Goal: Task Accomplishment & Management: Manage account settings

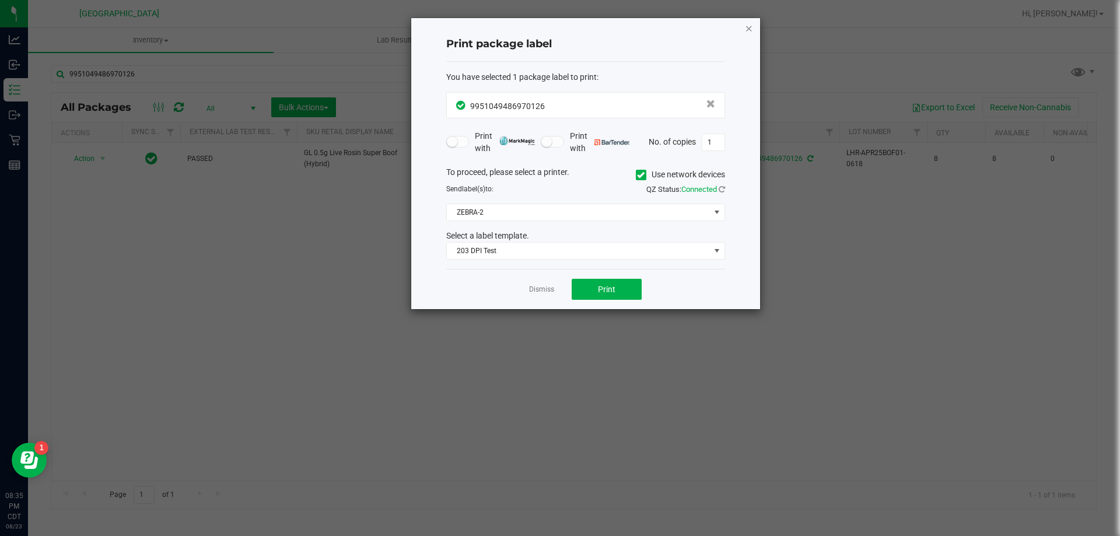
click at [748, 29] on icon "button" at bounding box center [749, 28] width 8 height 14
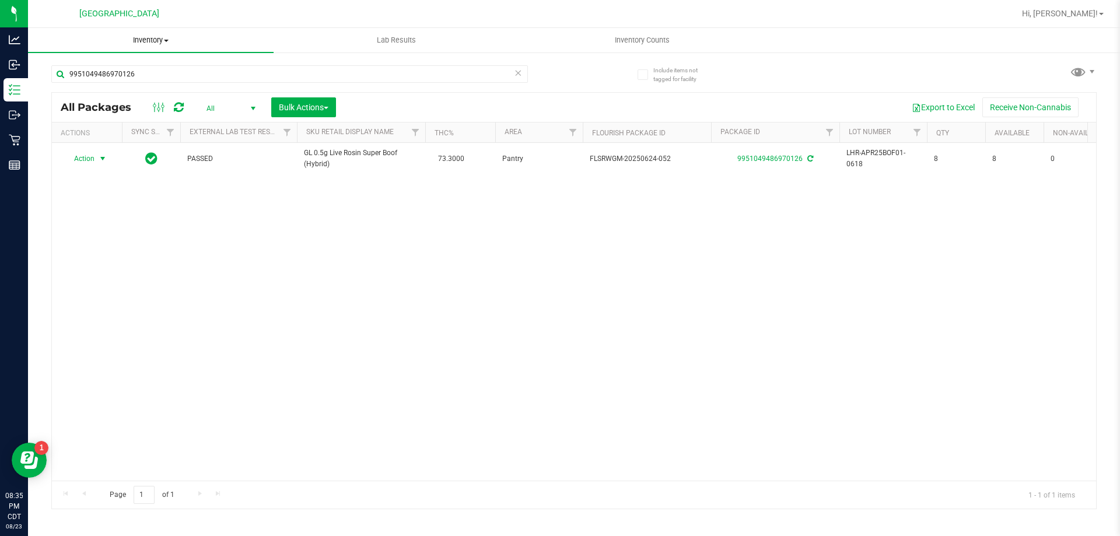
click at [148, 36] on span "Inventory" at bounding box center [150, 40] width 245 height 10
click at [166, 34] on uib-tab-heading "Inventory All packages All inventory Waste log Create inventory From packages F…" at bounding box center [150, 40] width 245 height 24
click at [628, 45] on uib-tab-heading "Inventory Counts" at bounding box center [642, 40] width 244 height 23
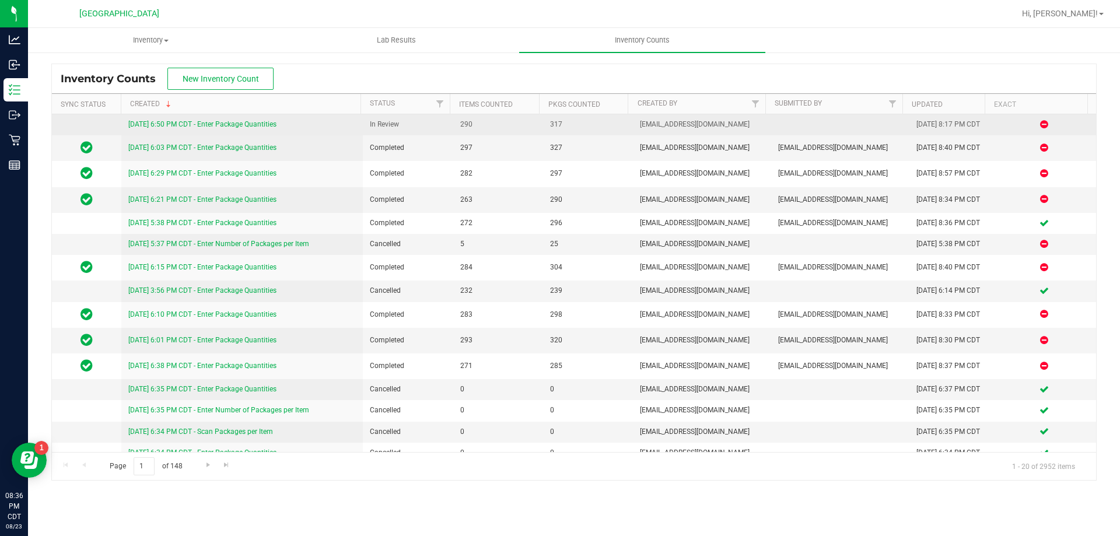
click at [171, 121] on link "8/23/25 6:50 PM CDT - Enter Package Quantities" at bounding box center [202, 124] width 148 height 8
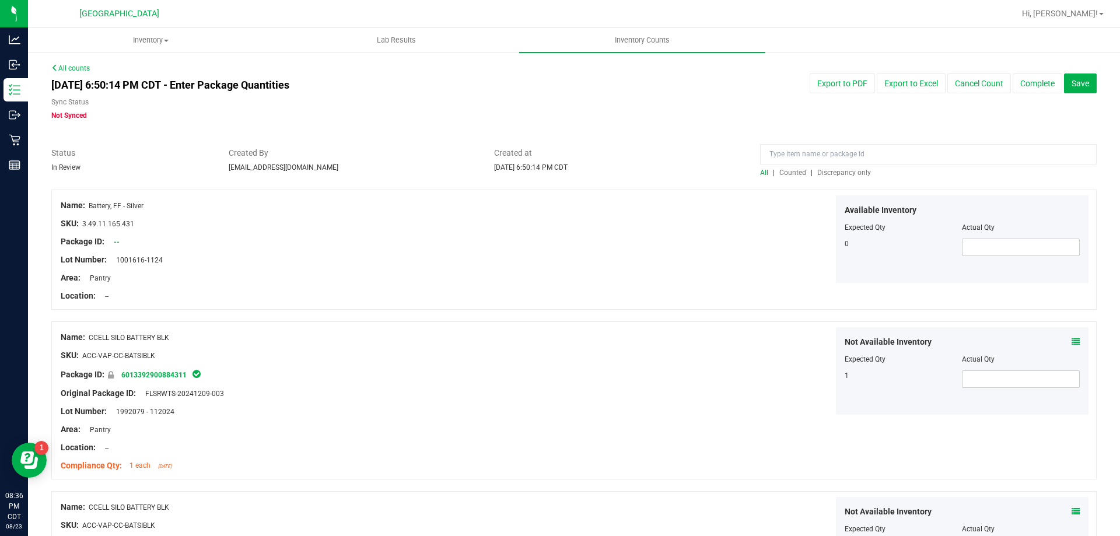
click at [851, 174] on span "Discrepancy only" at bounding box center [844, 173] width 54 height 8
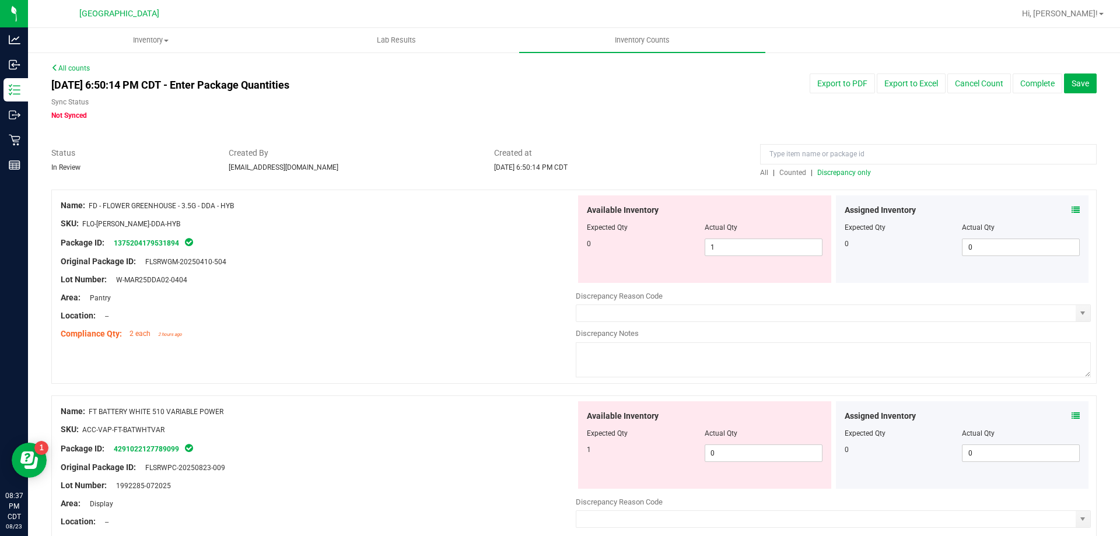
click at [1071, 206] on div "Assigned Inventory Expected Qty Actual Qty 0 0 0" at bounding box center [962, 238] width 253 height 87
click at [1071, 209] on icon at bounding box center [1075, 210] width 8 height 8
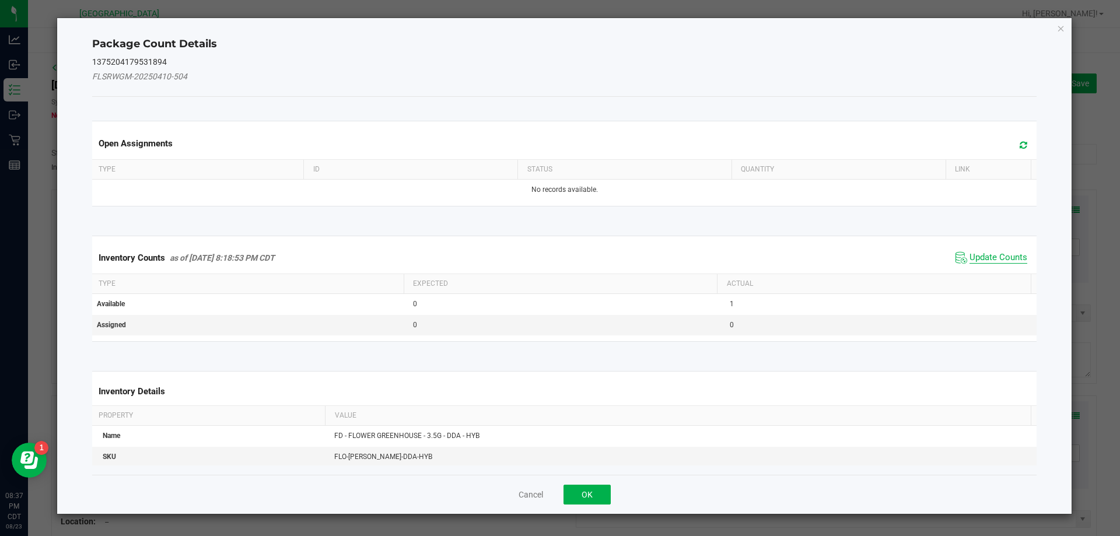
click at [969, 261] on span "Update Counts" at bounding box center [998, 258] width 58 height 12
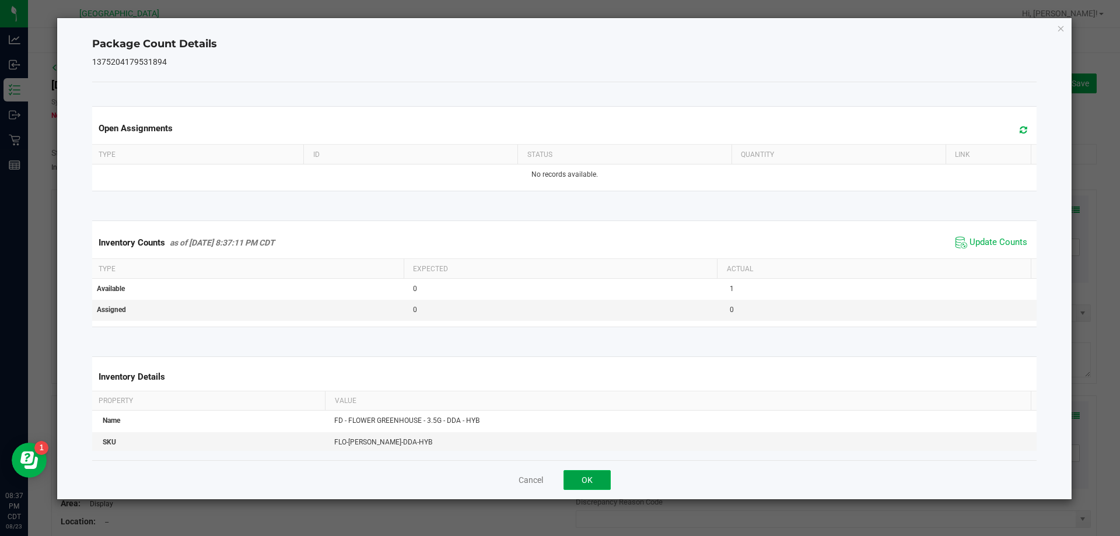
click at [569, 481] on button "OK" at bounding box center [586, 480] width 47 height 20
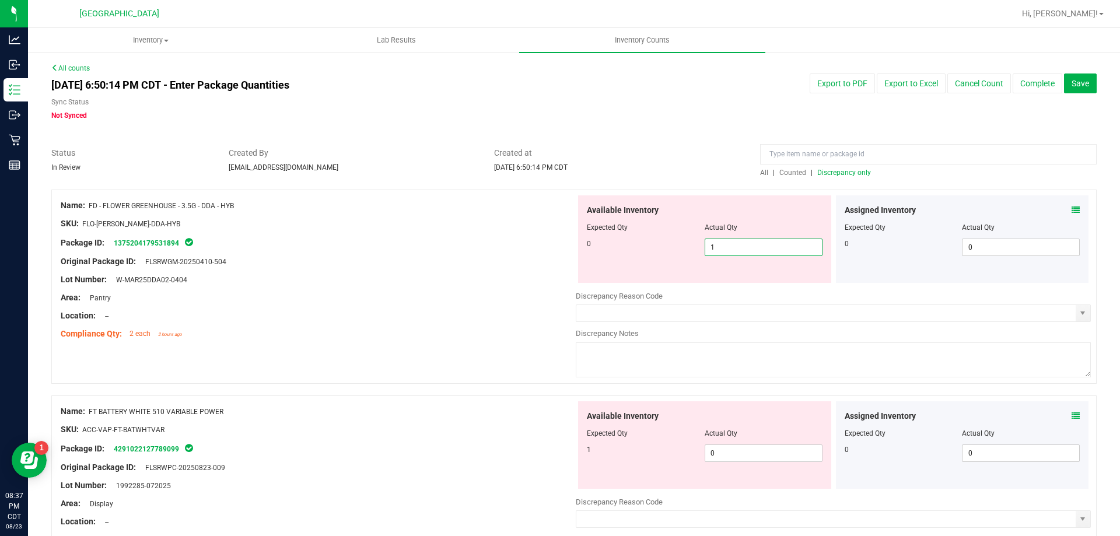
click at [715, 248] on span "1 1" at bounding box center [763, 246] width 118 height 17
type input "0"
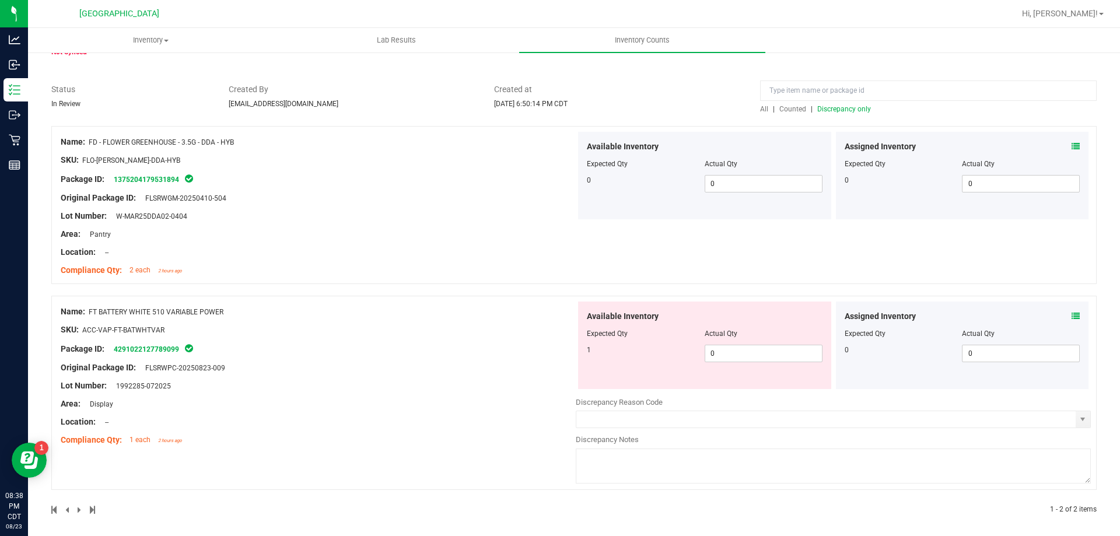
scroll to position [69, 0]
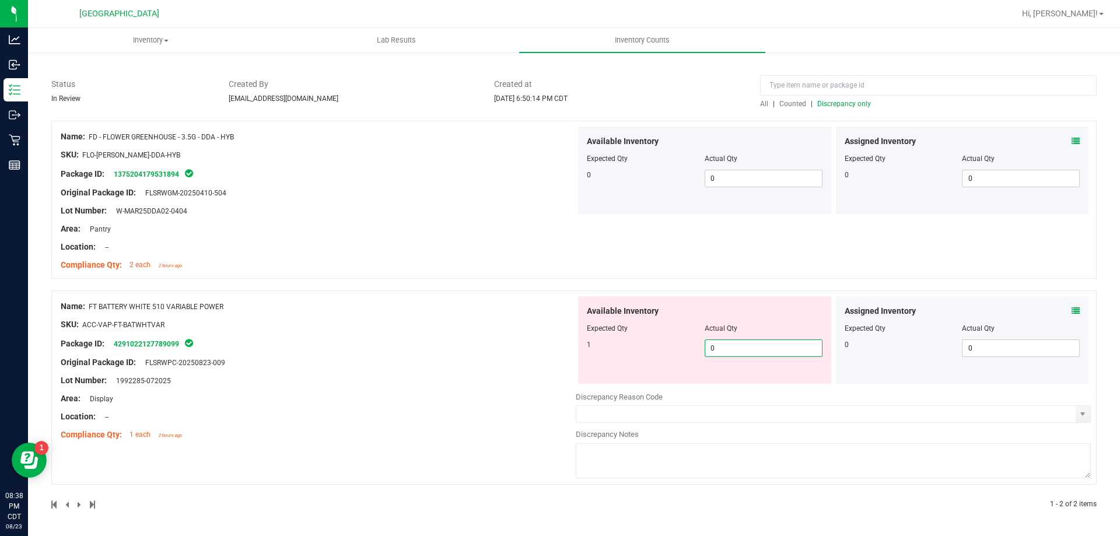
click at [726, 343] on span "0 0" at bounding box center [763, 347] width 118 height 17
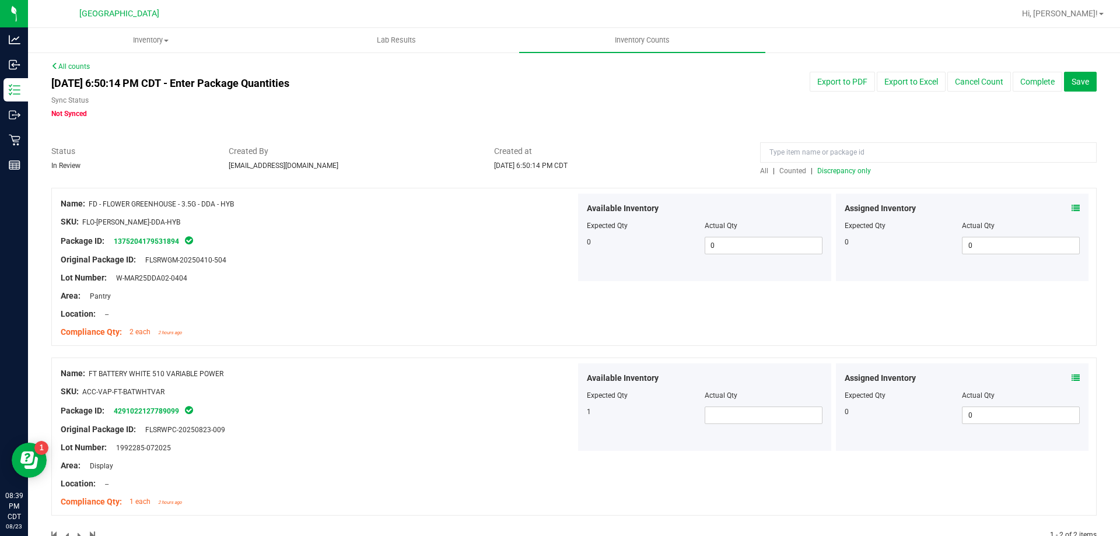
scroll to position [0, 0]
click at [851, 174] on span "Discrepancy only" at bounding box center [844, 173] width 54 height 8
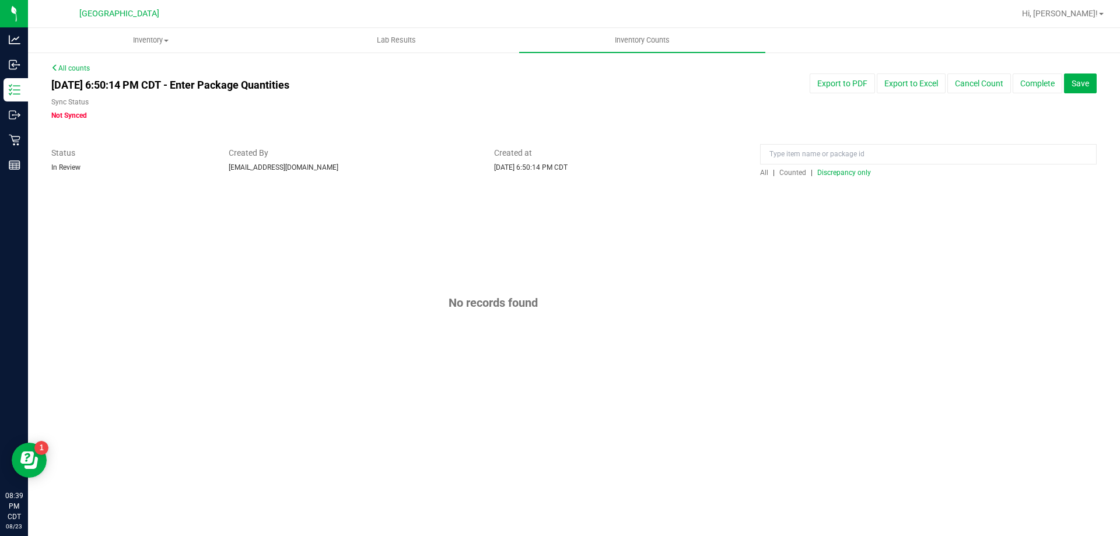
click at [851, 176] on span "Discrepancy only" at bounding box center [844, 173] width 54 height 8
click at [849, 175] on span "Discrepancy only" at bounding box center [844, 173] width 54 height 8
click at [1079, 80] on span "Save" at bounding box center [1079, 83] width 17 height 9
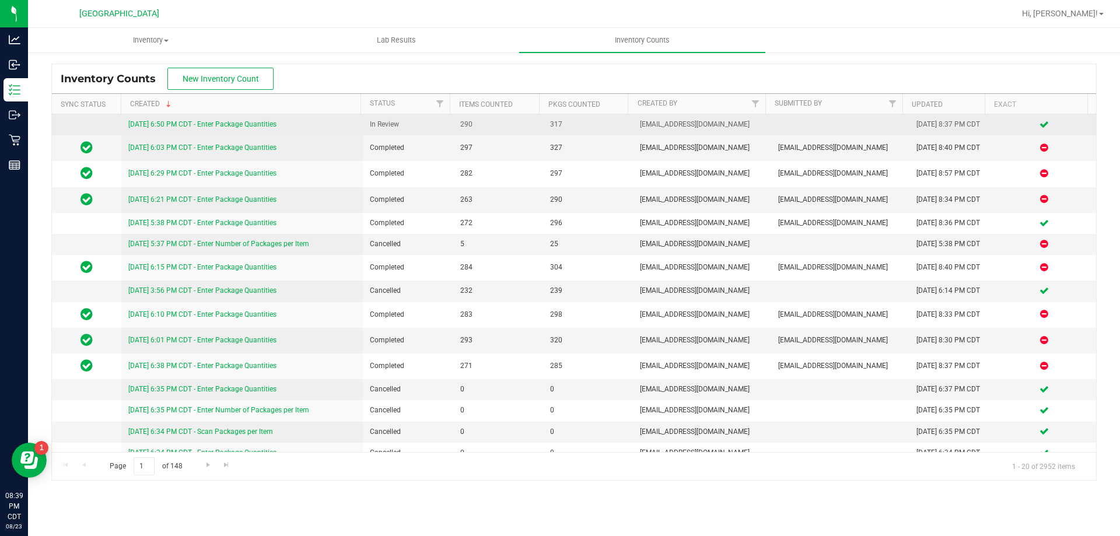
click at [244, 121] on link "8/23/25 6:50 PM CDT - Enter Package Quantities" at bounding box center [202, 124] width 148 height 8
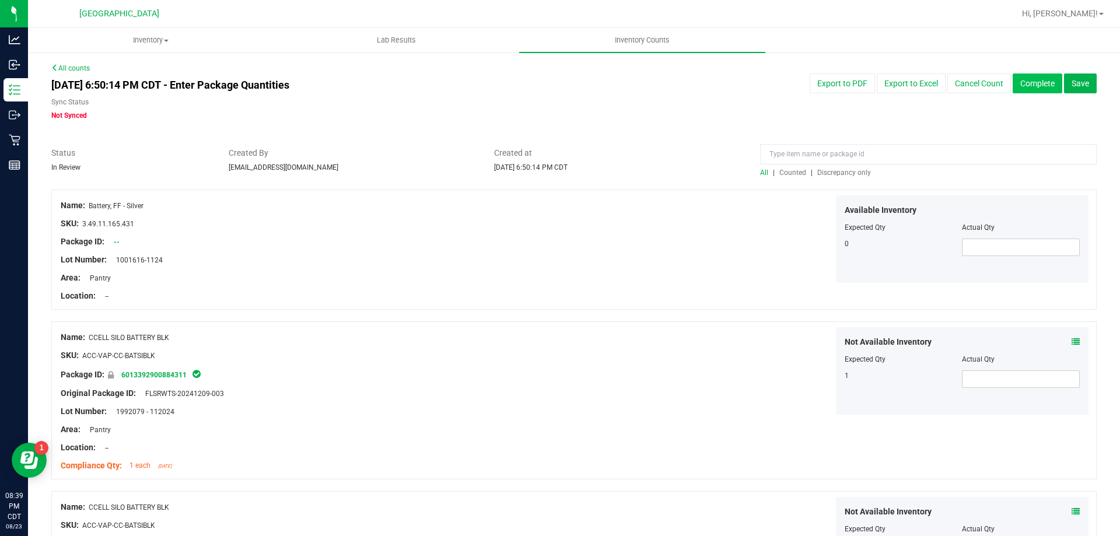
click at [1038, 83] on button "Complete" at bounding box center [1037, 83] width 50 height 20
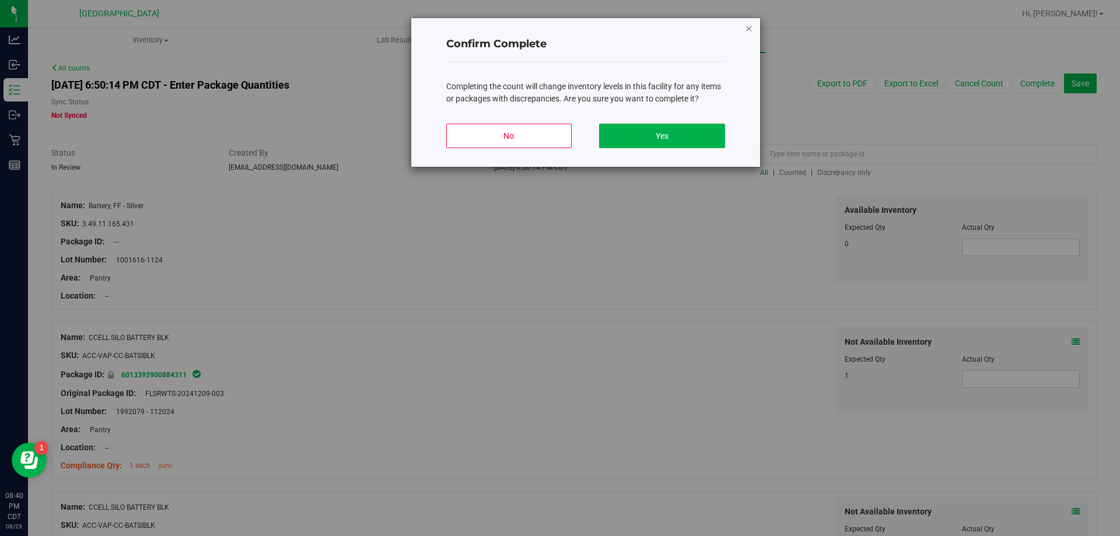
click at [748, 29] on icon "button" at bounding box center [749, 28] width 8 height 14
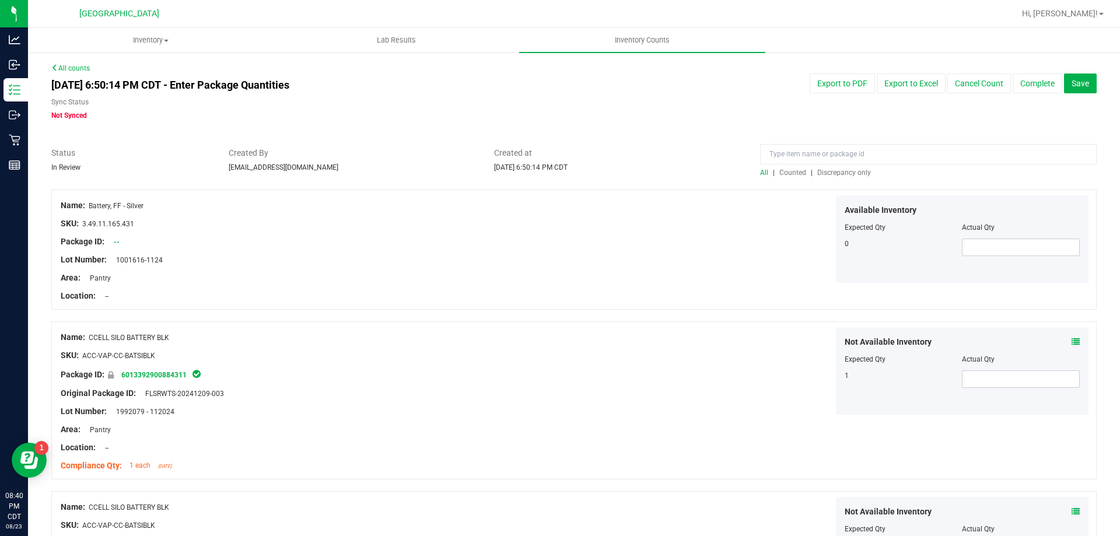
click at [1032, 93] on div "Aug 23, 2025 6:50:14 PM CDT - Enter Package Quantities Sync Status Not Synced E…" at bounding box center [574, 96] width 1062 height 47
click at [1026, 83] on button "Complete" at bounding box center [1037, 83] width 50 height 20
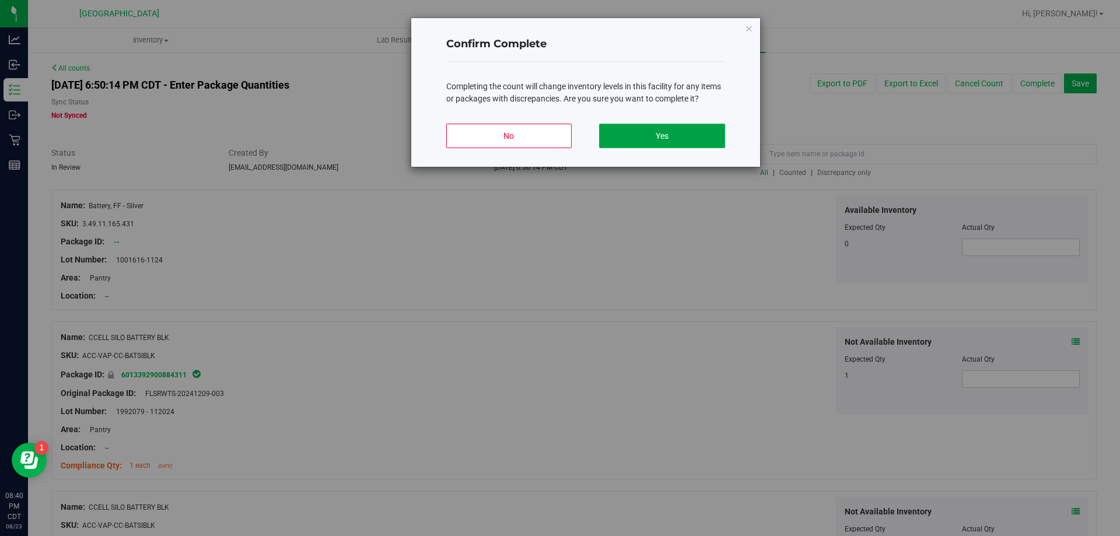
click at [684, 139] on button "Yes" at bounding box center [661, 136] width 125 height 24
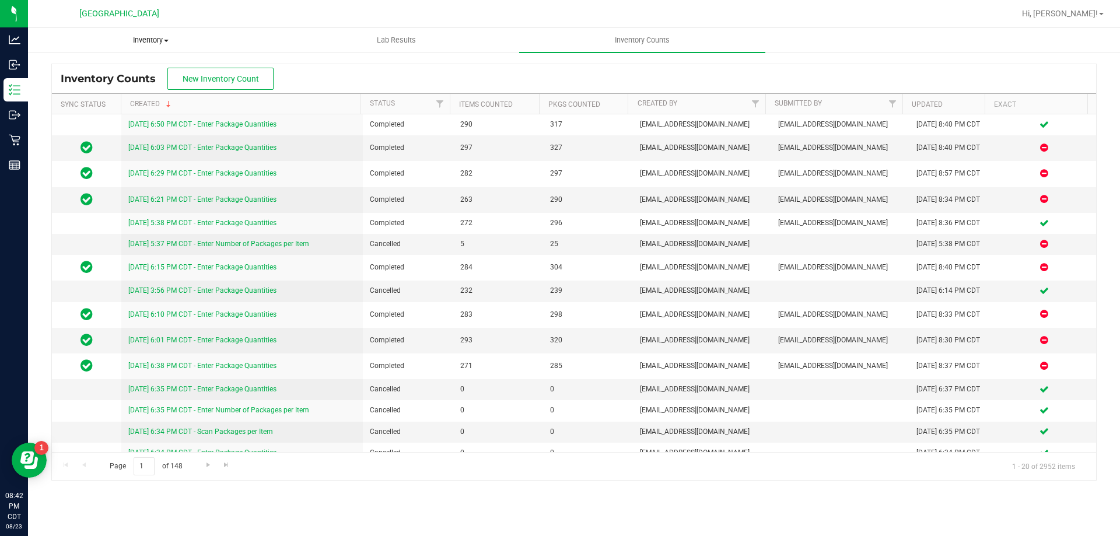
click at [147, 41] on span "Inventory" at bounding box center [151, 40] width 244 height 10
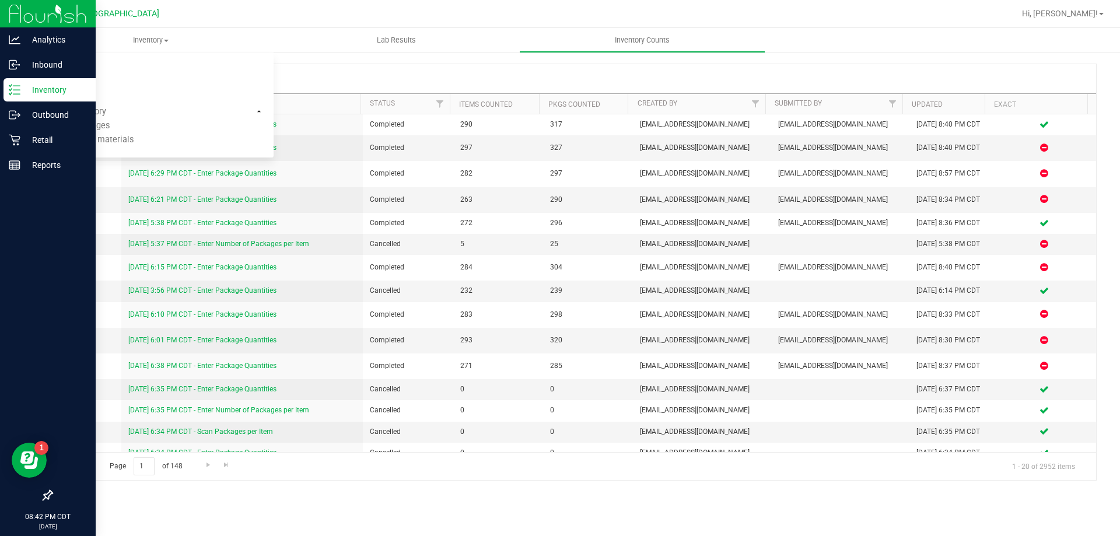
click at [41, 94] on p "Inventory" at bounding box center [55, 90] width 70 height 14
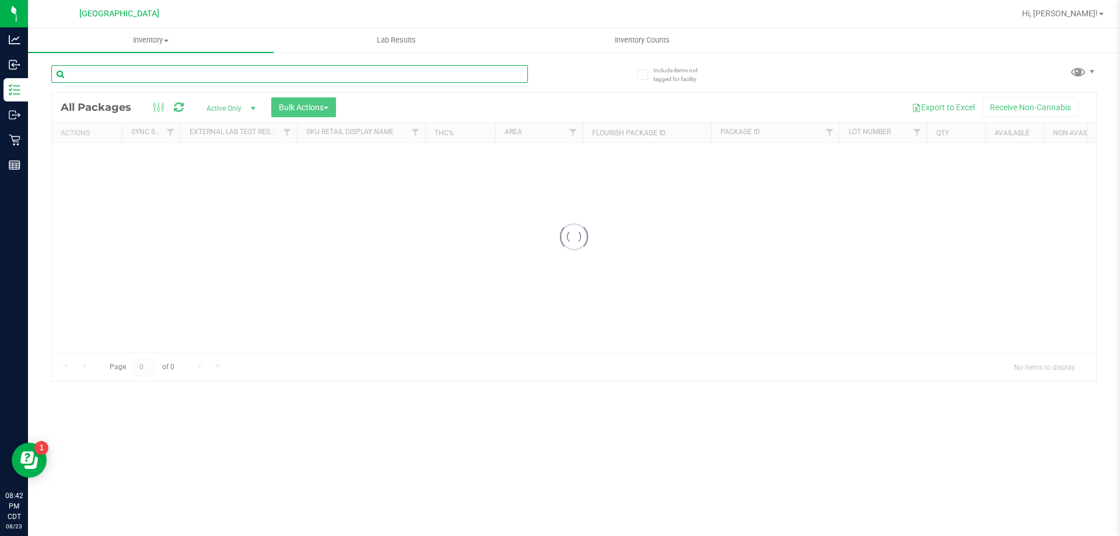
click at [197, 70] on div "Inventory All packages All inventory Waste log Create inventory Lab Results Inv…" at bounding box center [574, 282] width 1092 height 508
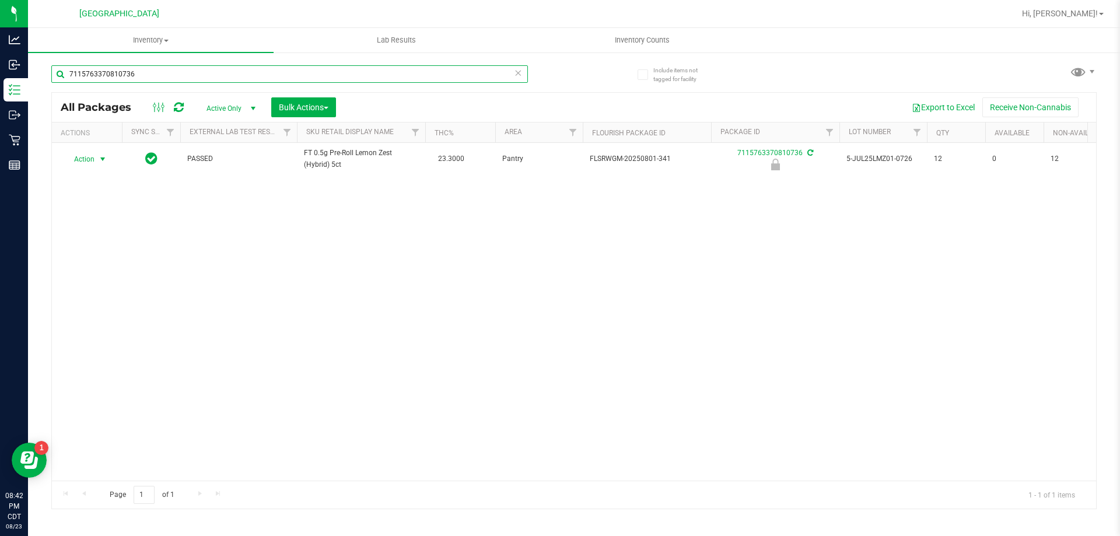
type input "7115763370810736"
click at [92, 154] on span "Action" at bounding box center [79, 159] width 31 height 16
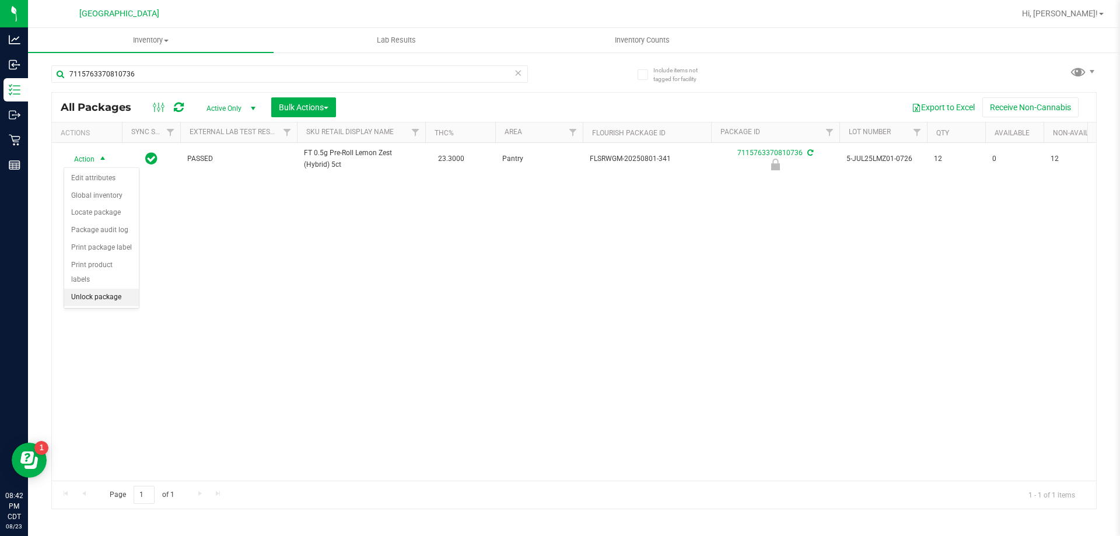
click at [124, 289] on li "Unlock package" at bounding box center [101, 297] width 75 height 17
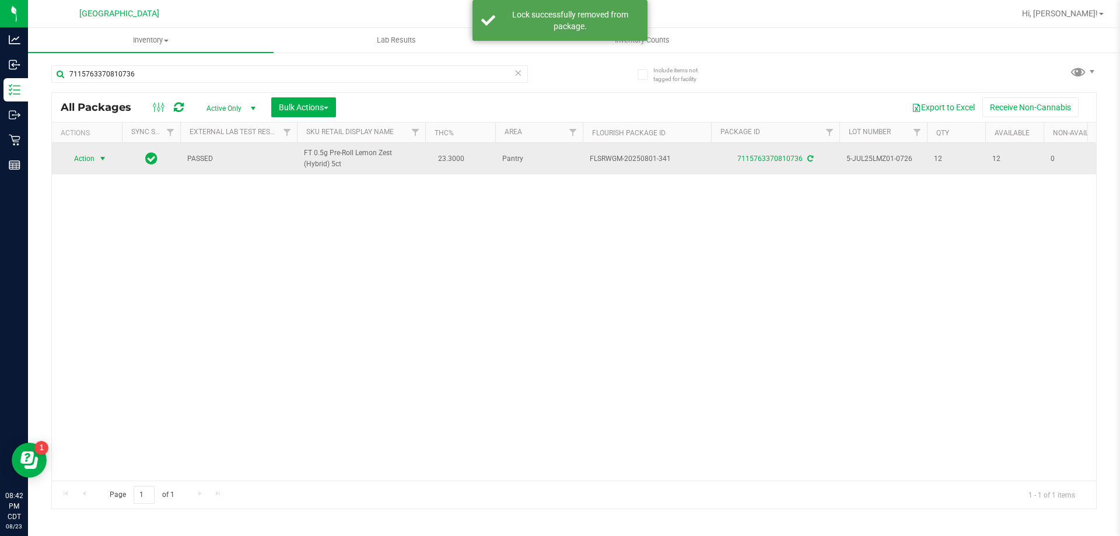
click at [85, 153] on span "Action" at bounding box center [79, 158] width 31 height 16
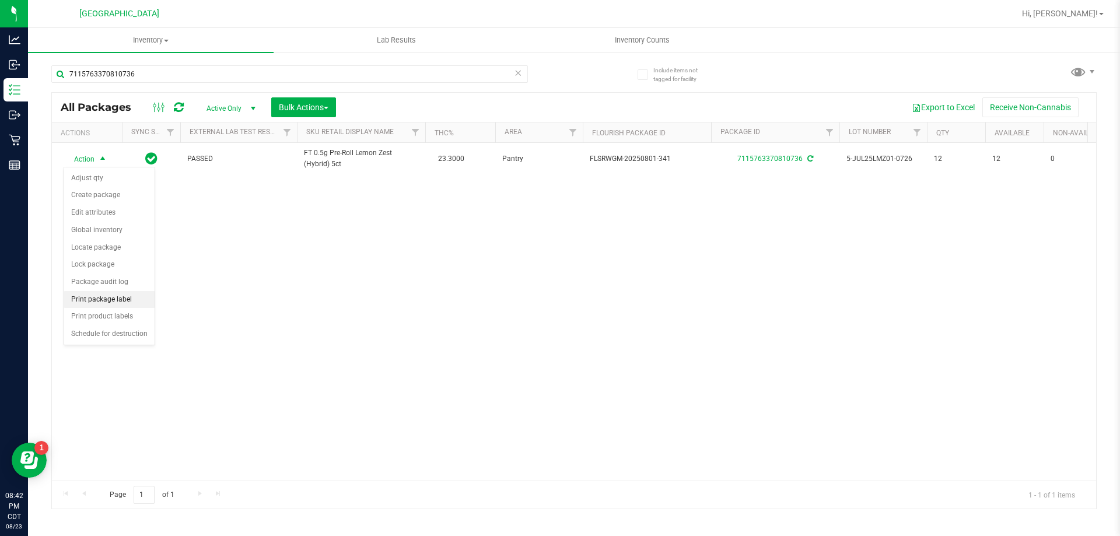
click at [132, 299] on li "Print package label" at bounding box center [109, 299] width 90 height 17
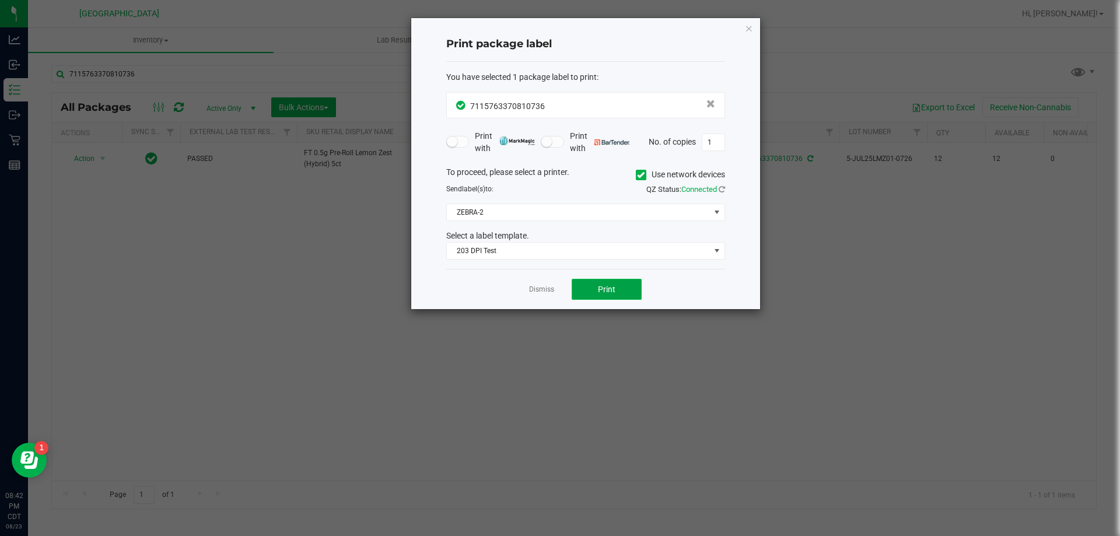
click at [593, 283] on button "Print" at bounding box center [606, 289] width 70 height 21
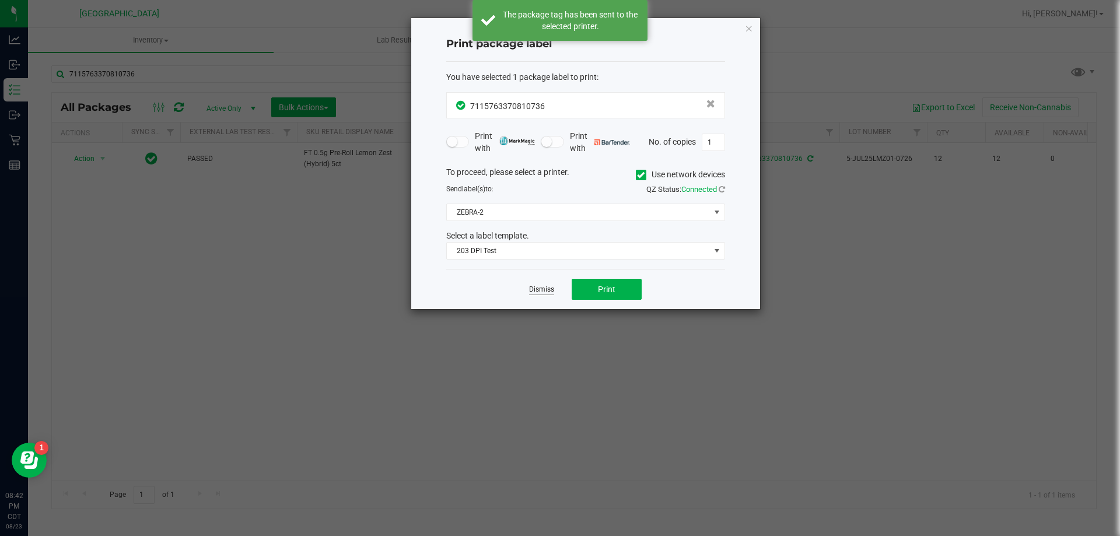
click at [543, 289] on link "Dismiss" at bounding box center [541, 290] width 25 height 10
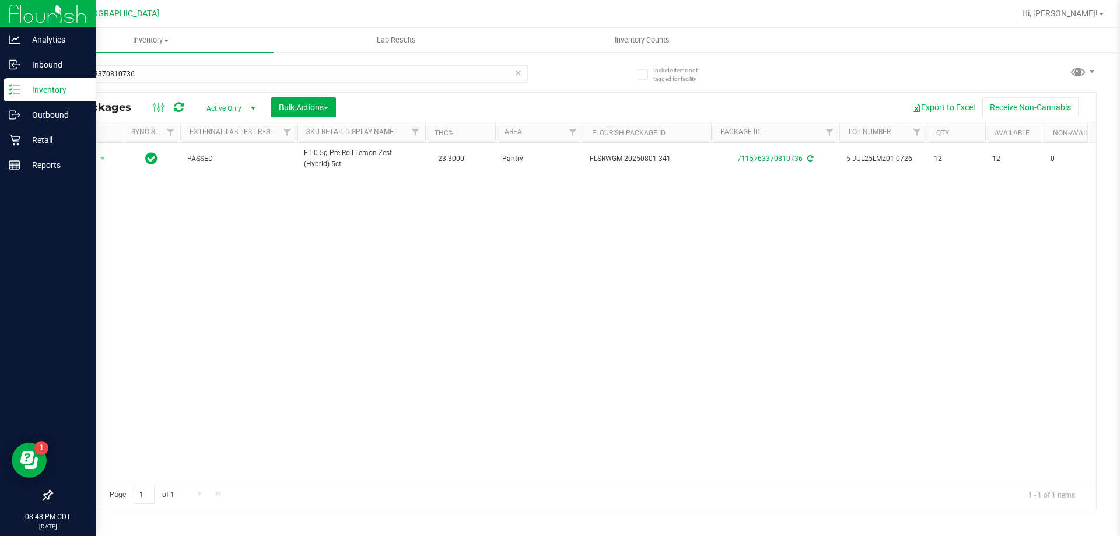
drag, startPoint x: 0, startPoint y: 457, endPoint x: 0, endPoint y: 524, distance: 67.1
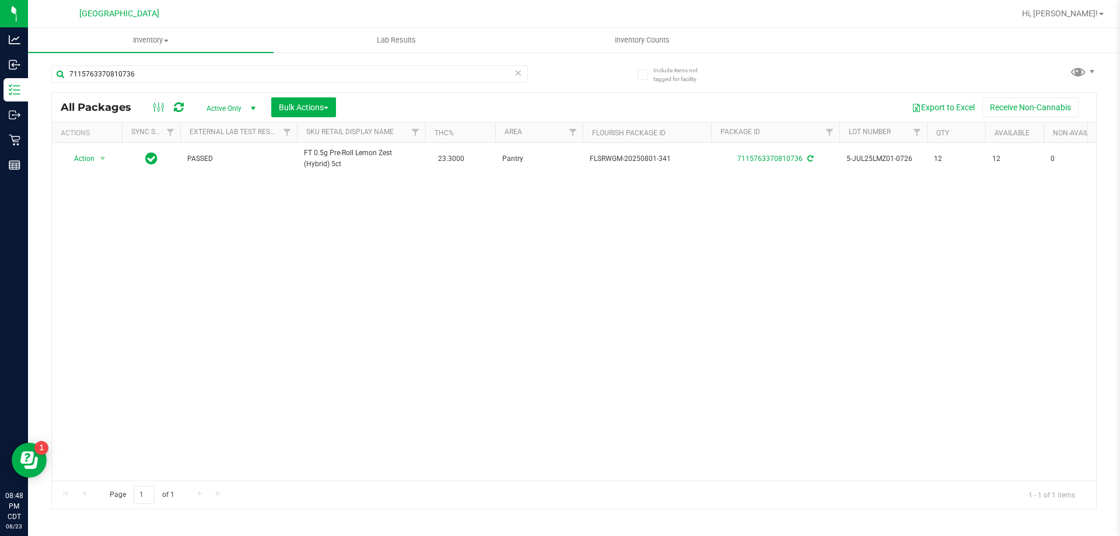
drag, startPoint x: 0, startPoint y: 524, endPoint x: 265, endPoint y: 214, distance: 407.8
click at [275, 253] on div "Action Action Adjust qty Create package Edit attributes Global inventory Locate…" at bounding box center [574, 312] width 1044 height 338
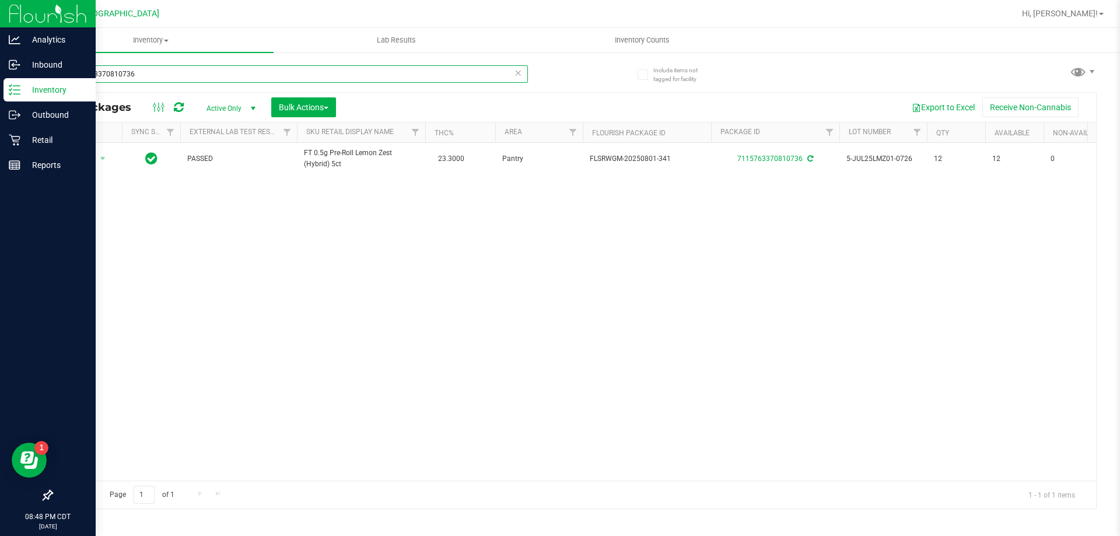
drag, startPoint x: 142, startPoint y: 65, endPoint x: 0, endPoint y: 86, distance: 143.2
click at [0, 86] on div "Analytics Inbound Inventory Outbound Retail Reports 08:48 PM CDT 08/23/2025 08/…" at bounding box center [560, 268] width 1120 height 536
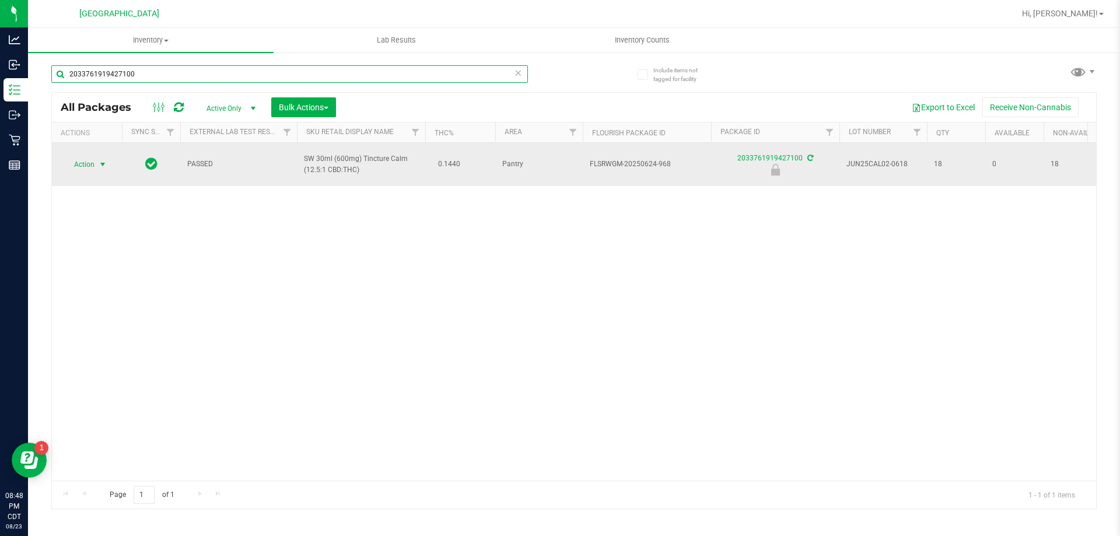
type input "2033761919427100"
click at [94, 163] on span "Action" at bounding box center [79, 164] width 31 height 16
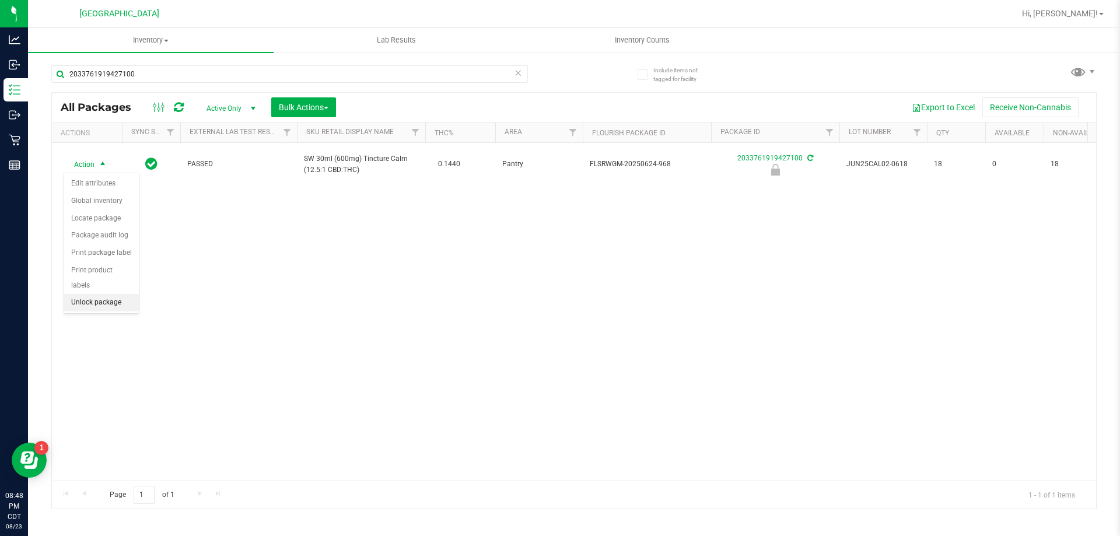
click at [121, 294] on li "Unlock package" at bounding box center [101, 302] width 75 height 17
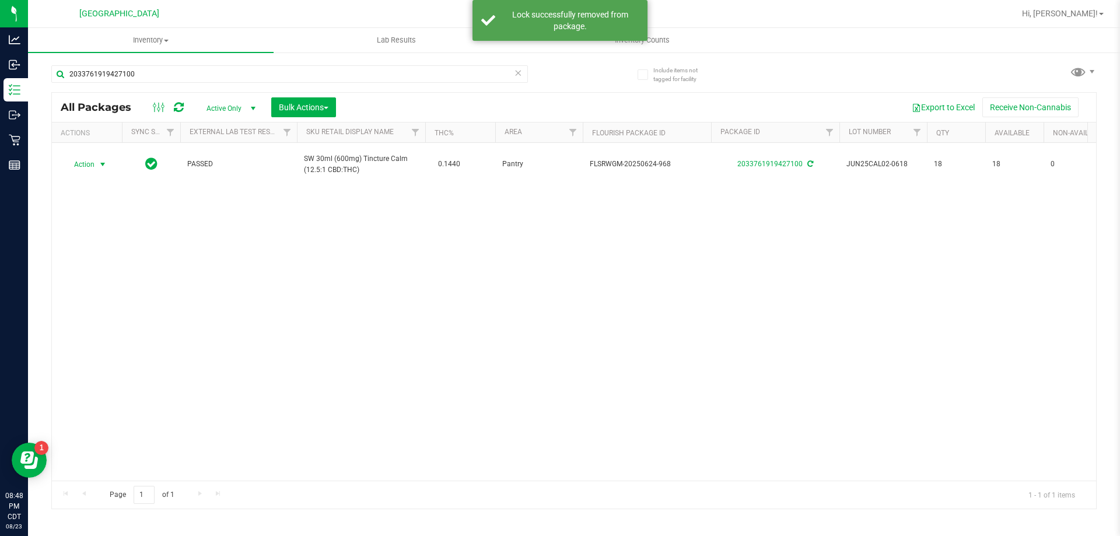
click at [96, 165] on span "select" at bounding box center [103, 164] width 15 height 16
click at [108, 306] on li "Print package label" at bounding box center [109, 304] width 90 height 17
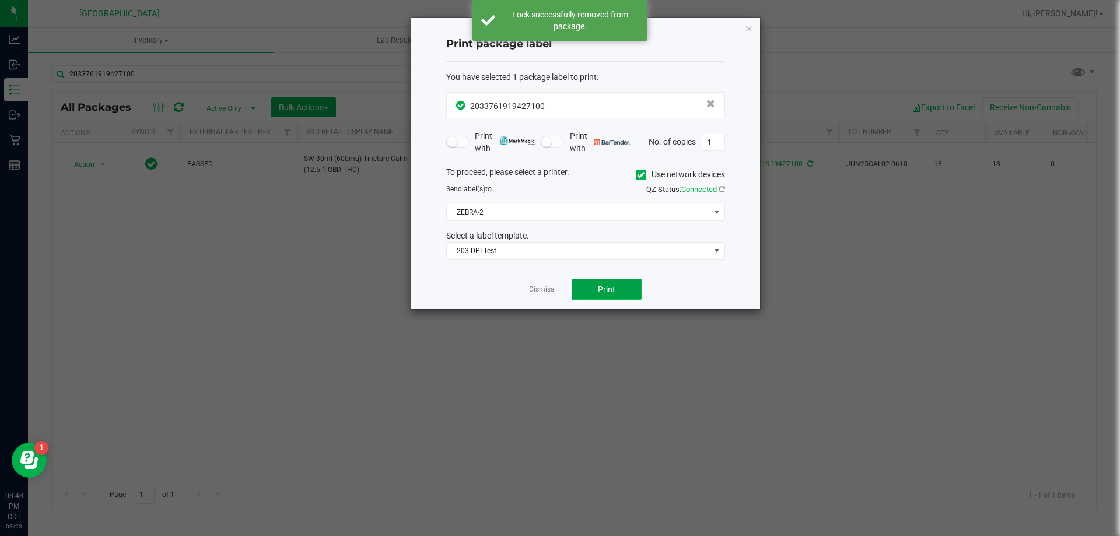
click at [605, 282] on button "Print" at bounding box center [606, 289] width 70 height 21
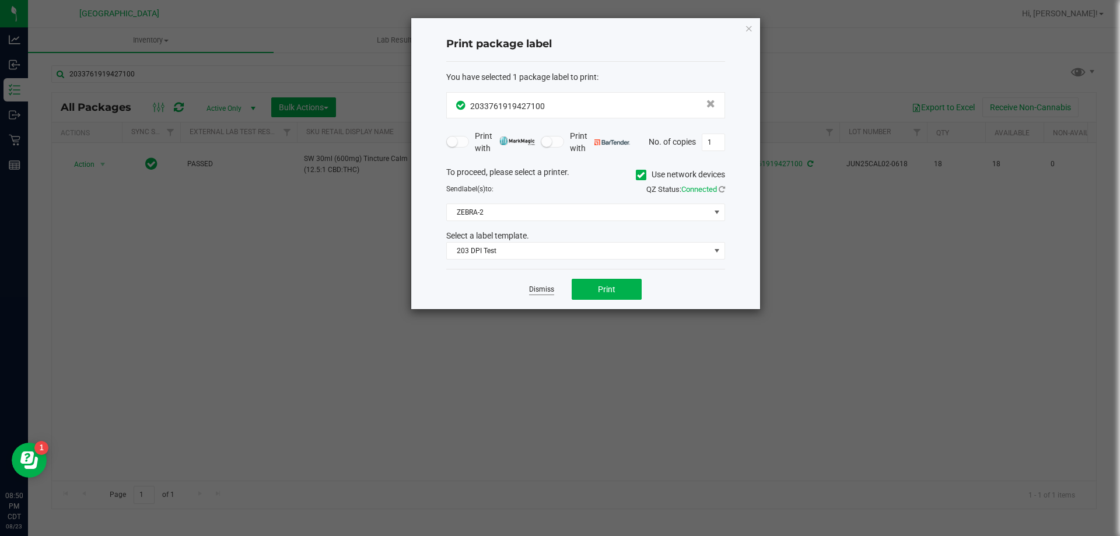
click at [546, 293] on link "Dismiss" at bounding box center [541, 290] width 25 height 10
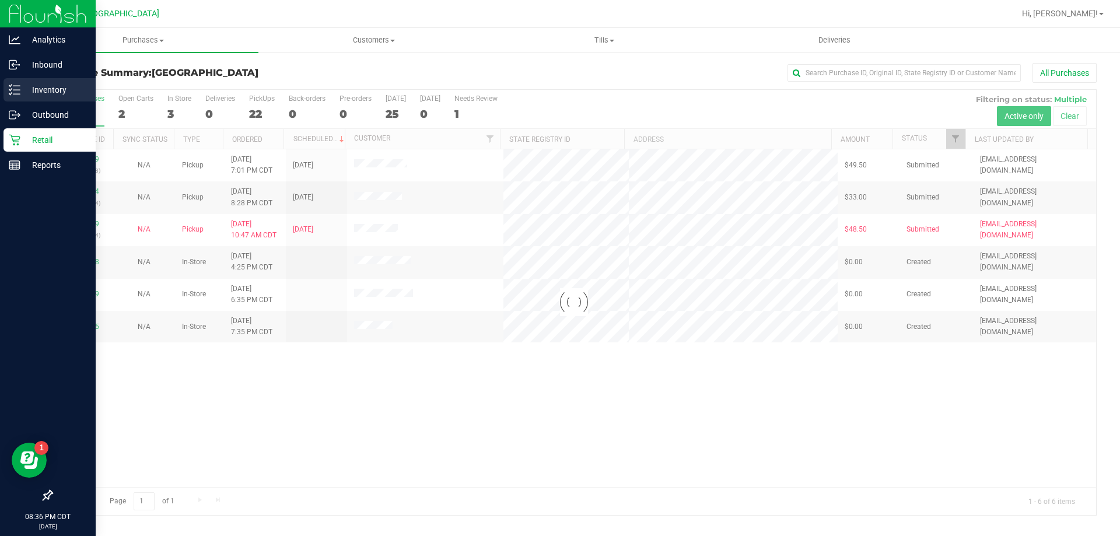
click at [37, 93] on p "Inventory" at bounding box center [55, 90] width 70 height 14
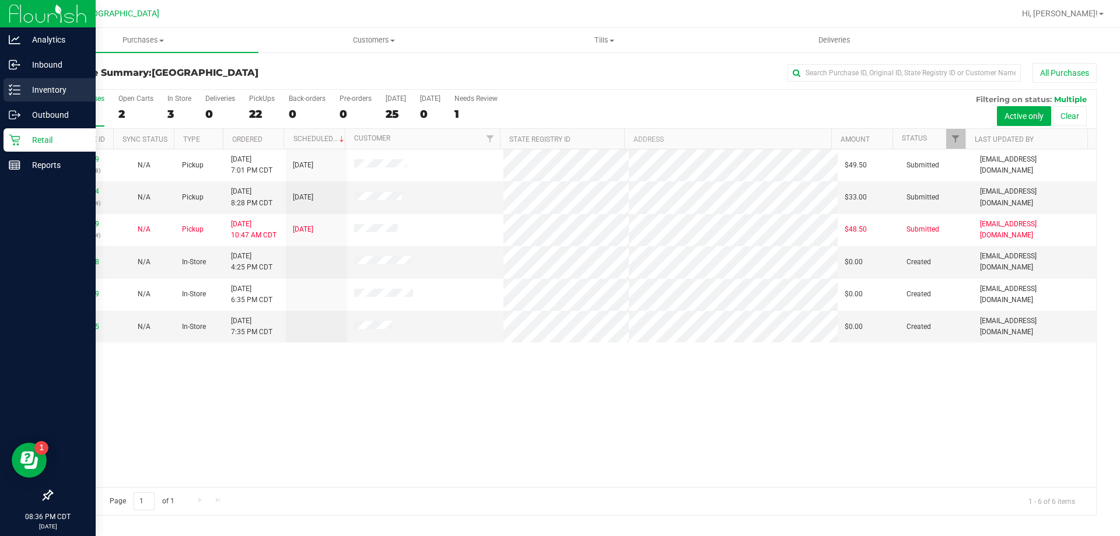
click at [62, 92] on p "Inventory" at bounding box center [55, 90] width 70 height 14
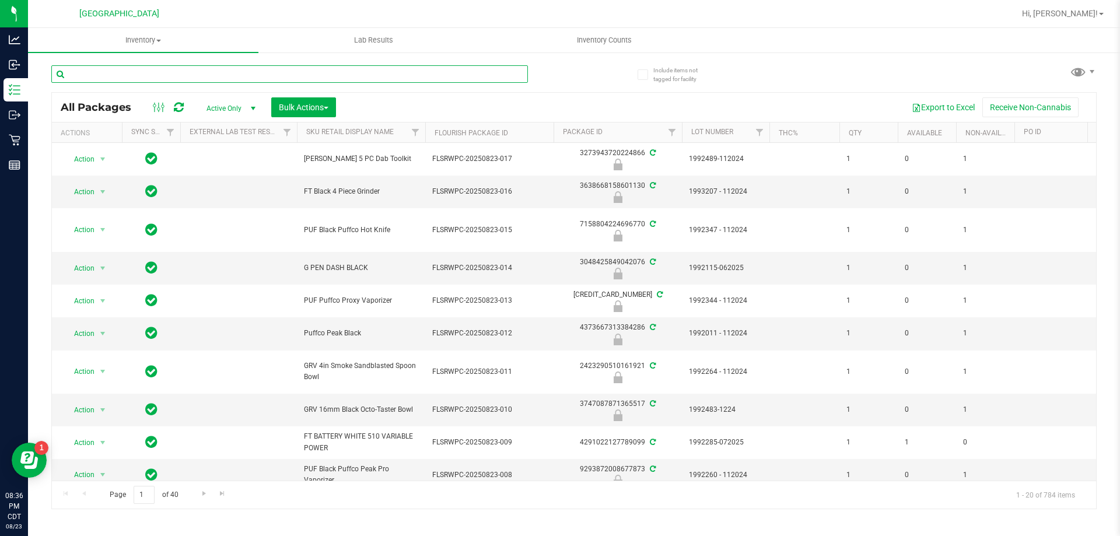
click at [158, 81] on input "text" at bounding box center [289, 73] width 476 height 17
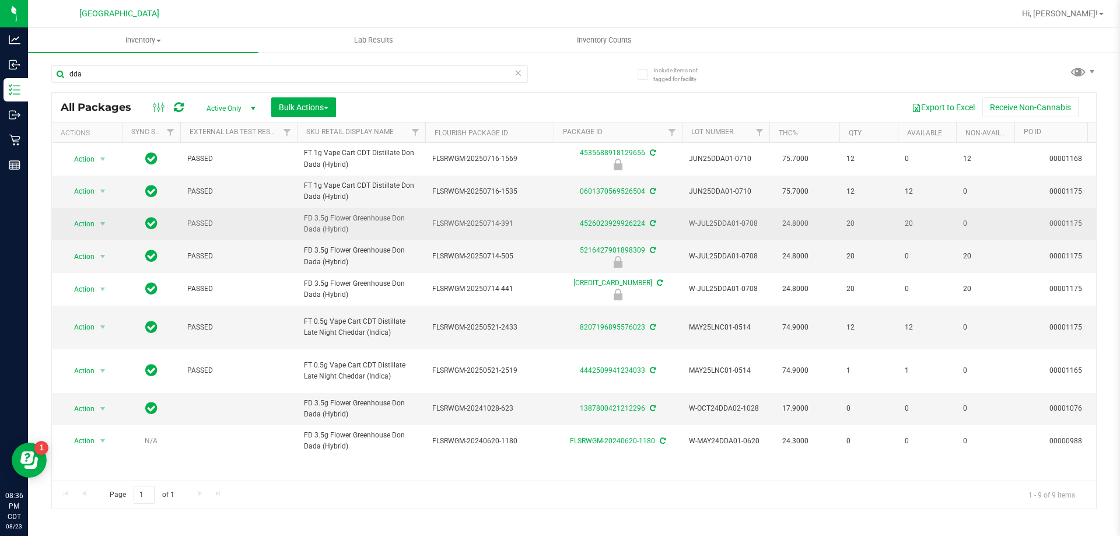
drag, startPoint x: 350, startPoint y: 250, endPoint x: 304, endPoint y: 237, distance: 47.3
click at [304, 235] on span "FD 3.5g Flower Greenhouse Don Dada (Hybrid)" at bounding box center [361, 224] width 114 height 22
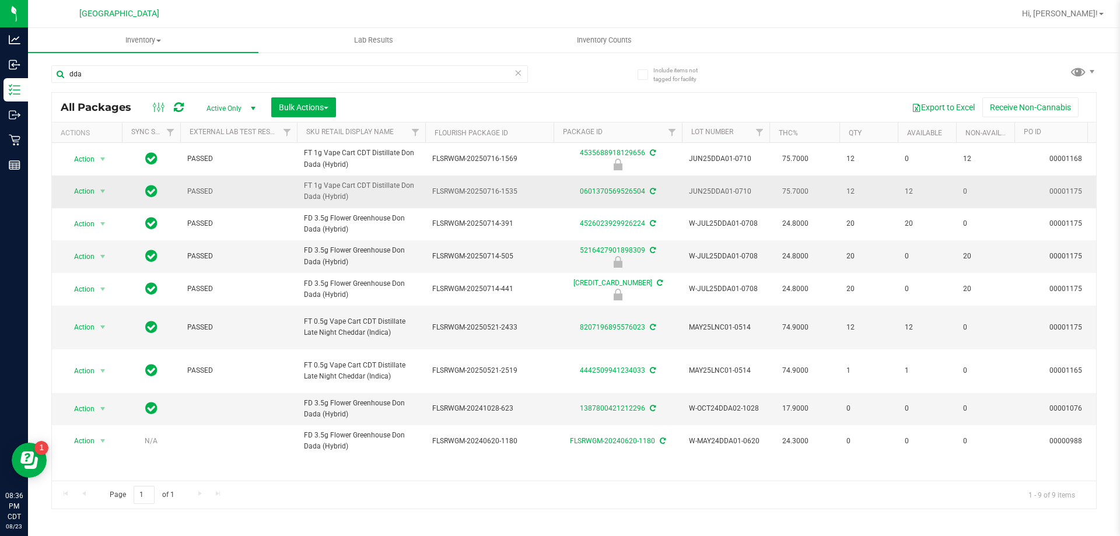
copy span "FD 3.5g Flower Greenhouse Don Dada (Hybrid)"
click at [111, 69] on input "dda" at bounding box center [289, 73] width 476 height 17
type input "d"
paste input "FD 3.5g Flower Greenhouse Don Dada (Hybrid)"
type input "FD 3.5g Flower Greenhouse Don Dada (Hybrid)"
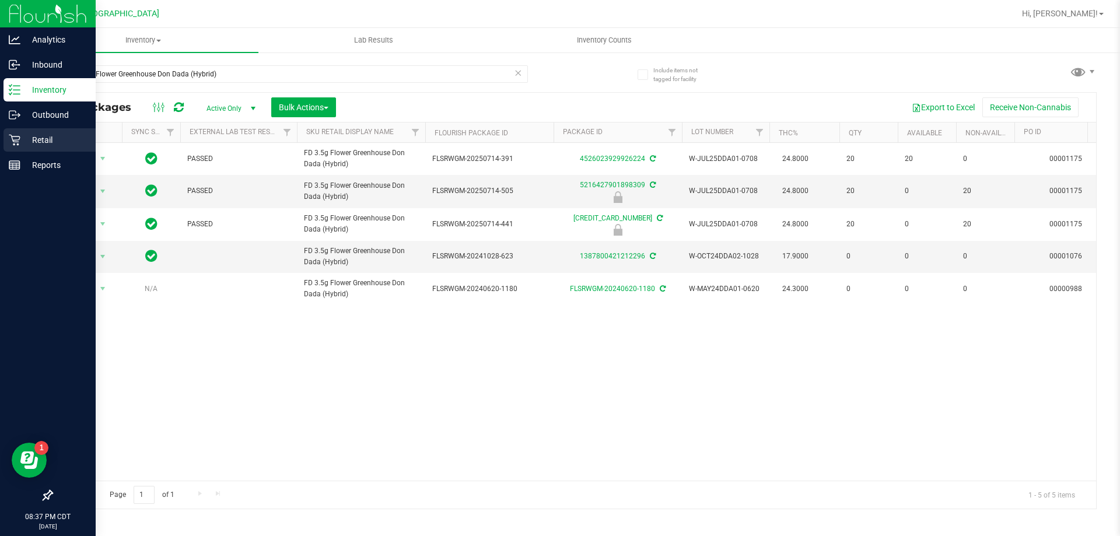
click at [25, 140] on p "Retail" at bounding box center [55, 140] width 70 height 14
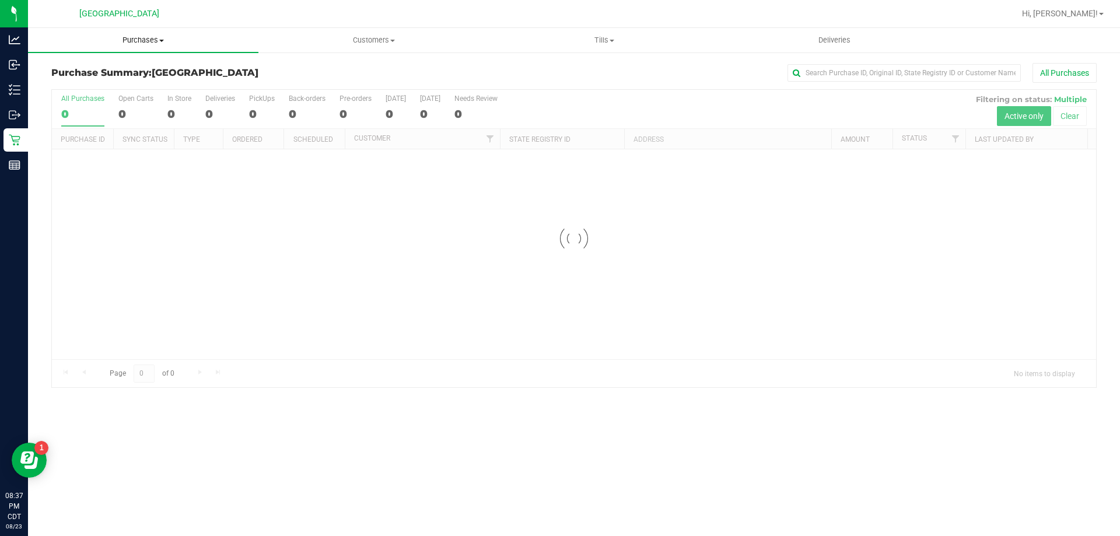
click at [134, 40] on span "Purchases" at bounding box center [143, 40] width 230 height 10
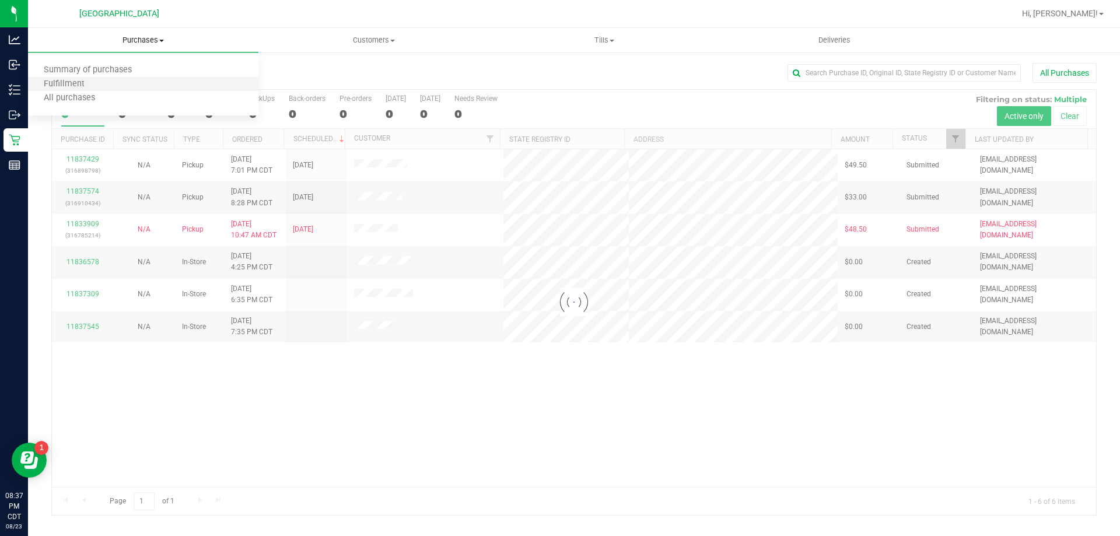
click at [120, 81] on li "Fulfillment" at bounding box center [143, 85] width 230 height 14
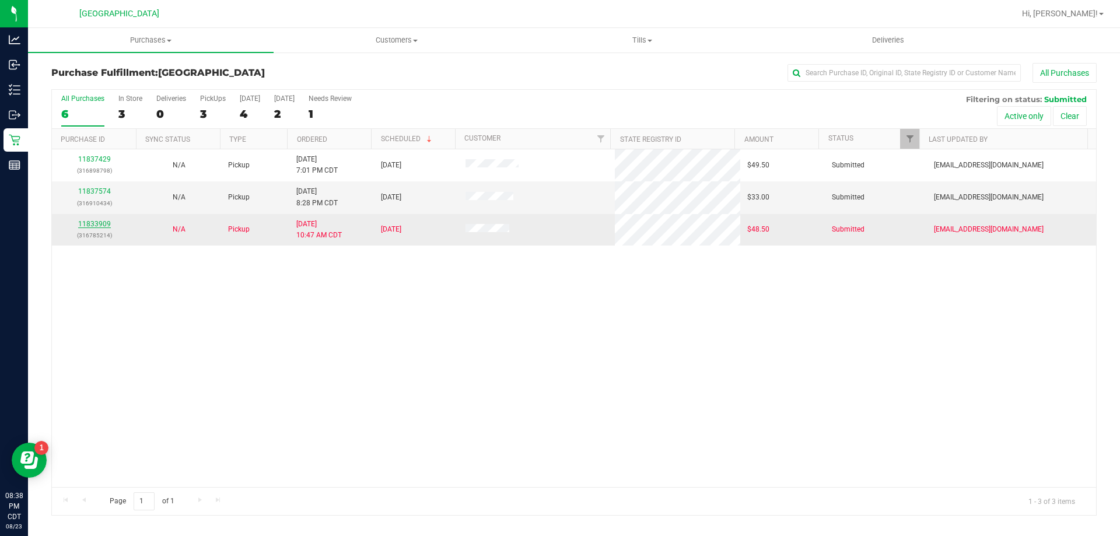
click at [105, 224] on link "11833909" at bounding box center [94, 224] width 33 height 8
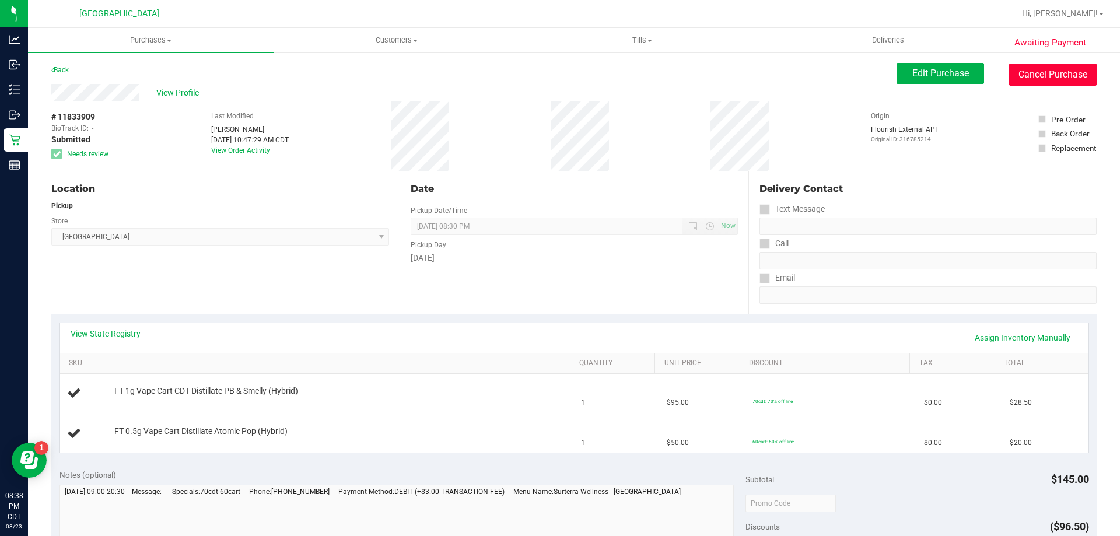
click at [1065, 67] on button "Cancel Purchase" at bounding box center [1052, 75] width 87 height 22
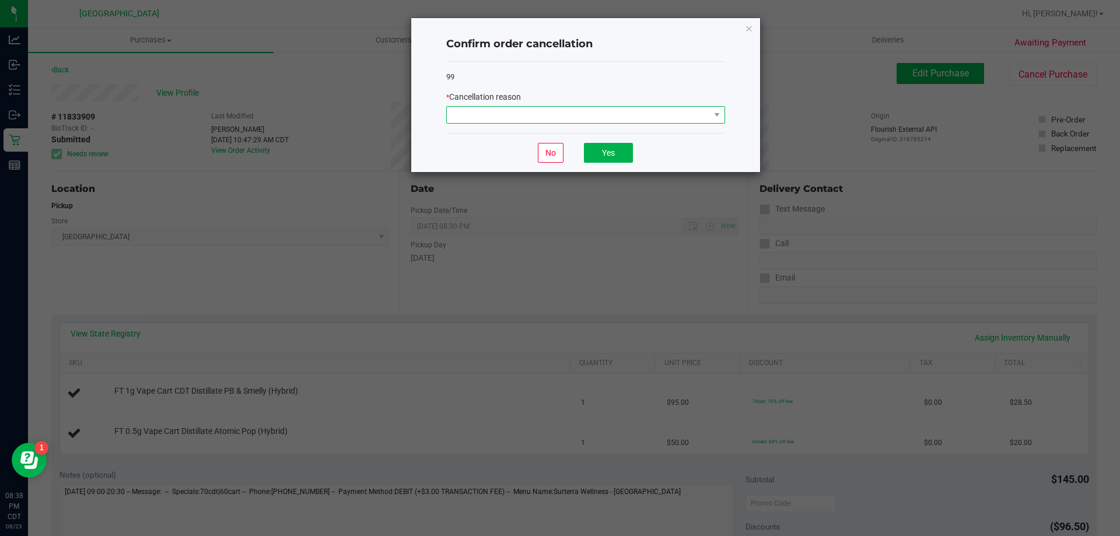
click at [618, 109] on span at bounding box center [578, 115] width 263 height 16
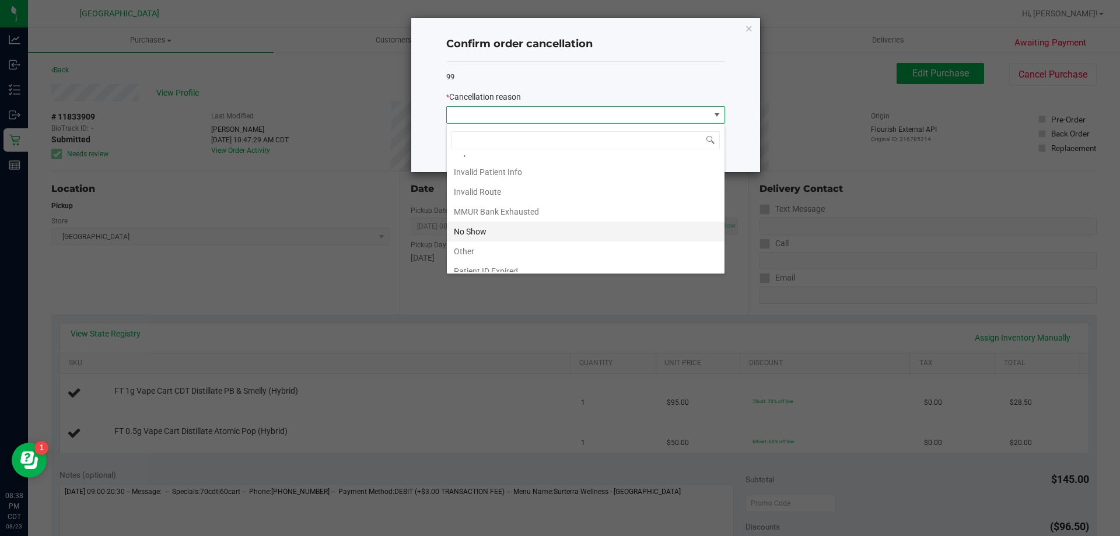
scroll to position [62, 0]
click at [504, 218] on li "Other" at bounding box center [586, 222] width 278 height 20
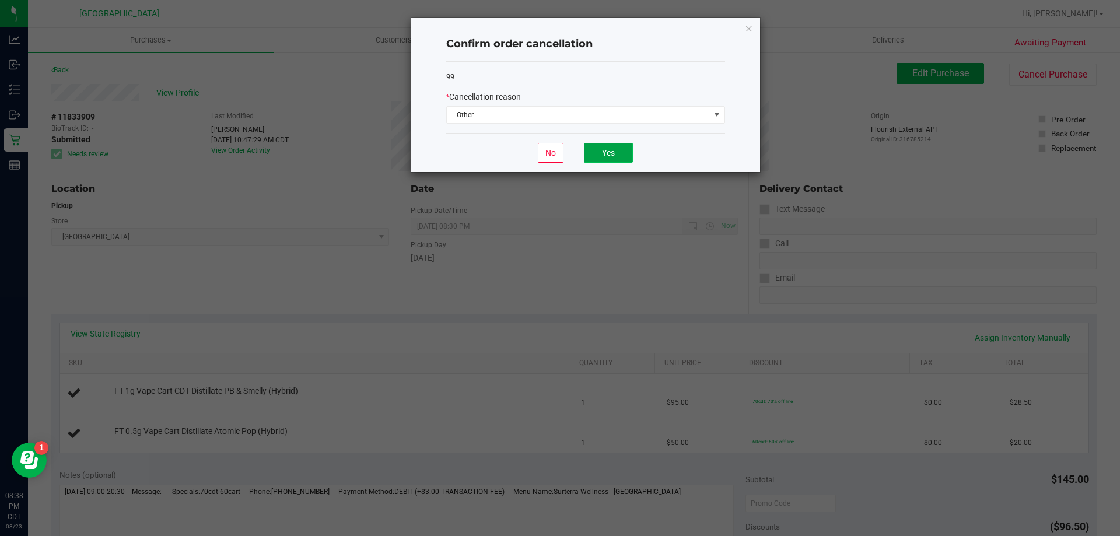
click at [616, 156] on button "Yes" at bounding box center [608, 153] width 49 height 20
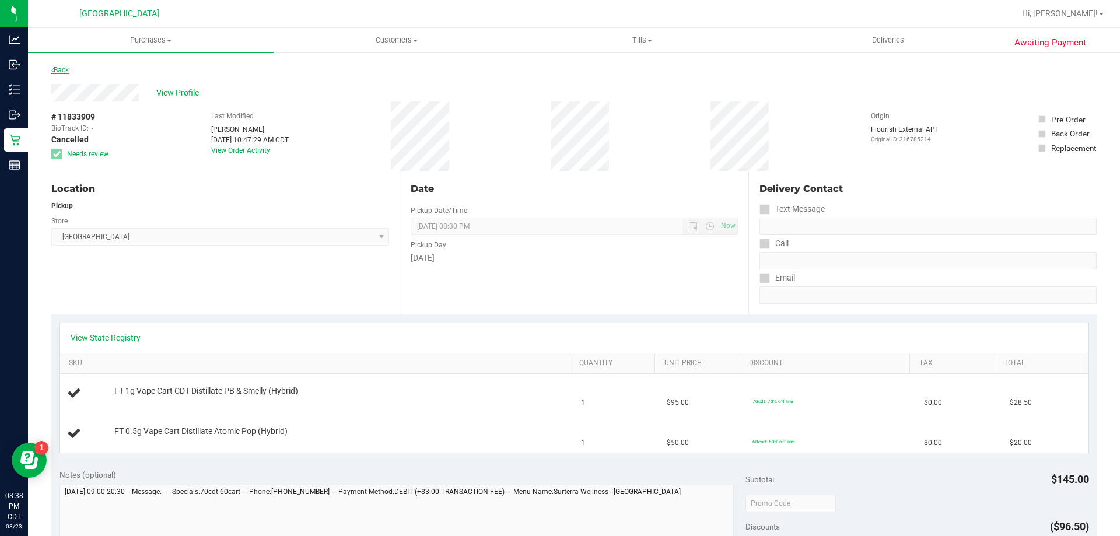
click at [62, 73] on link "Back" at bounding box center [59, 70] width 17 height 8
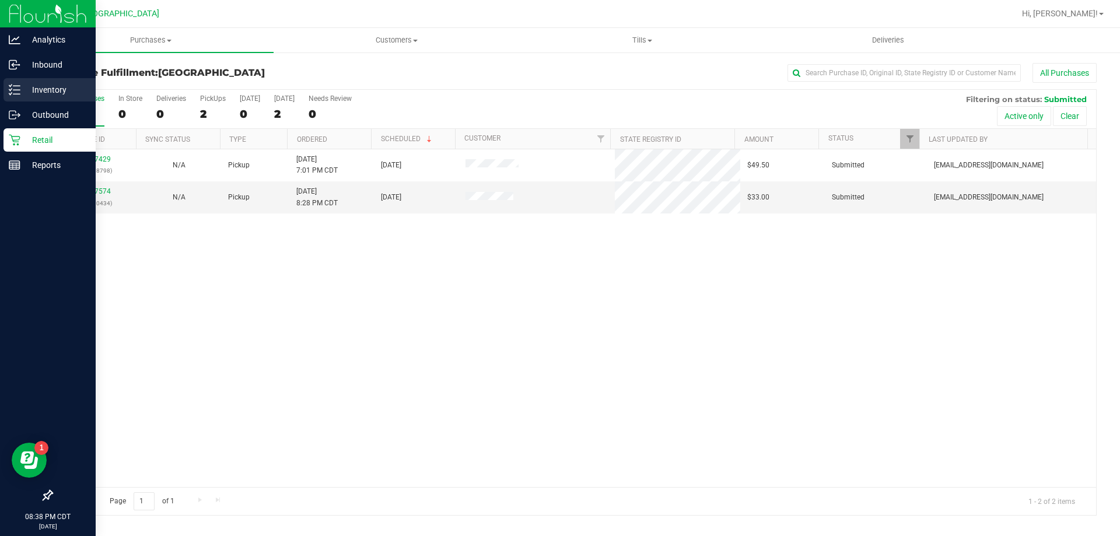
click at [63, 90] on p "Inventory" at bounding box center [55, 90] width 70 height 14
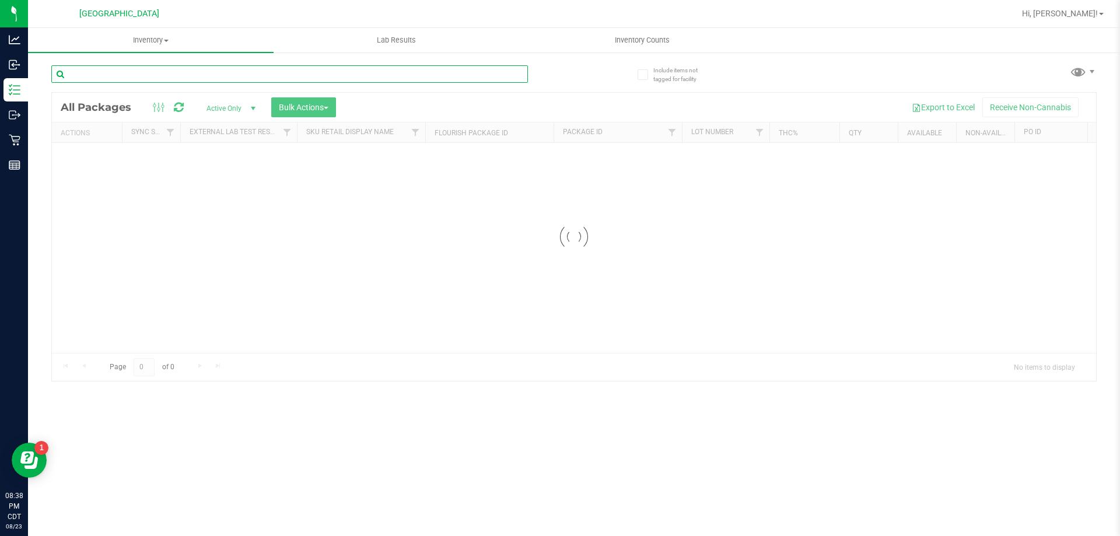
click at [184, 67] on input "text" at bounding box center [289, 73] width 476 height 17
type input "battery"
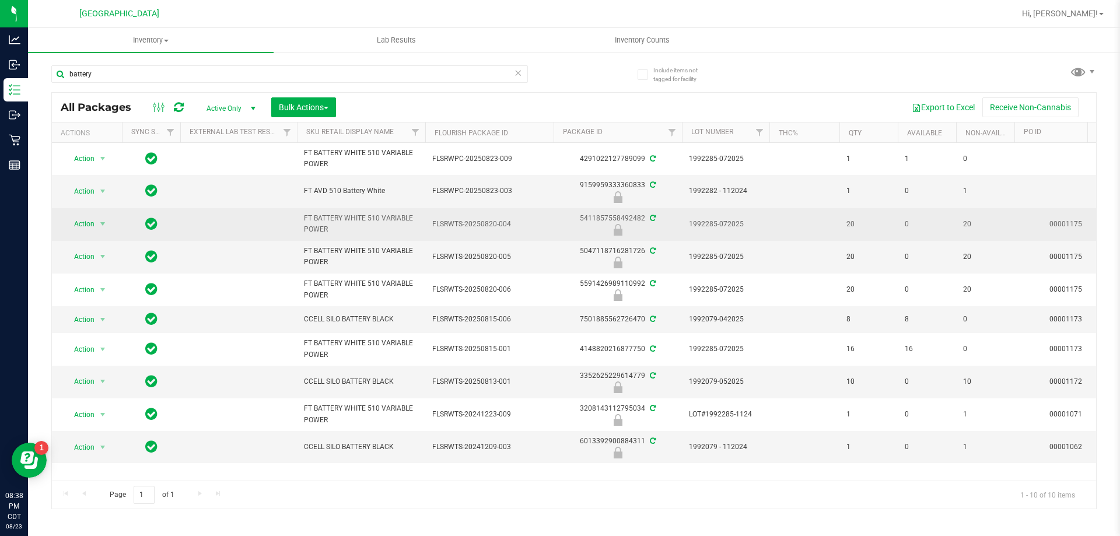
drag, startPoint x: 330, startPoint y: 229, endPoint x: 301, endPoint y: 220, distance: 30.6
click at [301, 220] on td "FT BATTERY WHITE 510 VARIABLE POWER" at bounding box center [361, 224] width 128 height 33
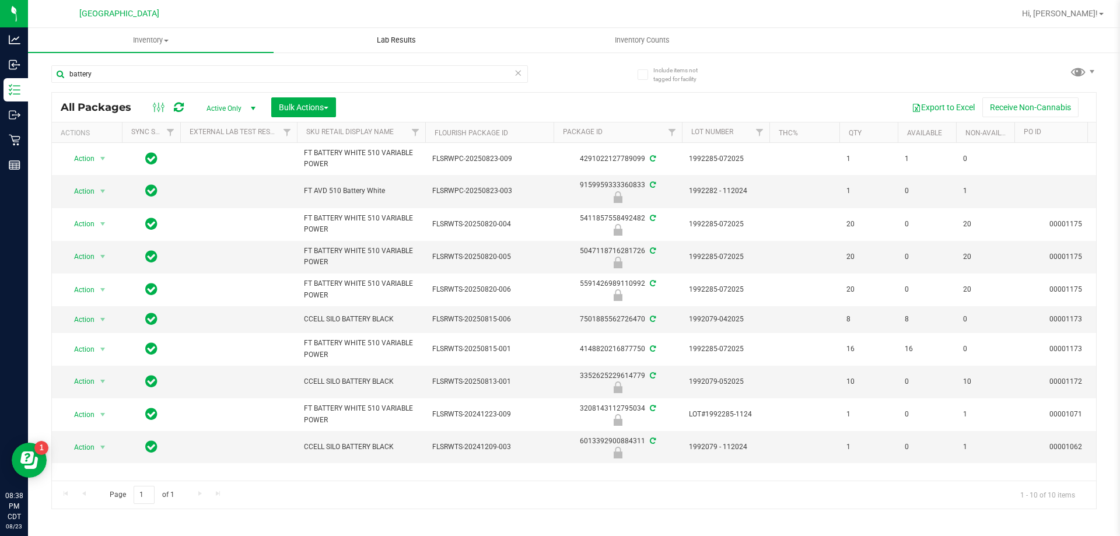
copy span "FT BATTERY WHITE 510 VARIABLE POWER"
drag, startPoint x: 198, startPoint y: 74, endPoint x: 39, endPoint y: 89, distance: 159.3
click at [39, 89] on div "Include items not tagged for facility battery All Packages Active Only Active O…" at bounding box center [574, 229] width 1092 height 356
paste input "FT BATTERY WHITE 510 VARIABLE POWER"
type input "FT BATTERY WHITE 510 VARIABLE POWER"
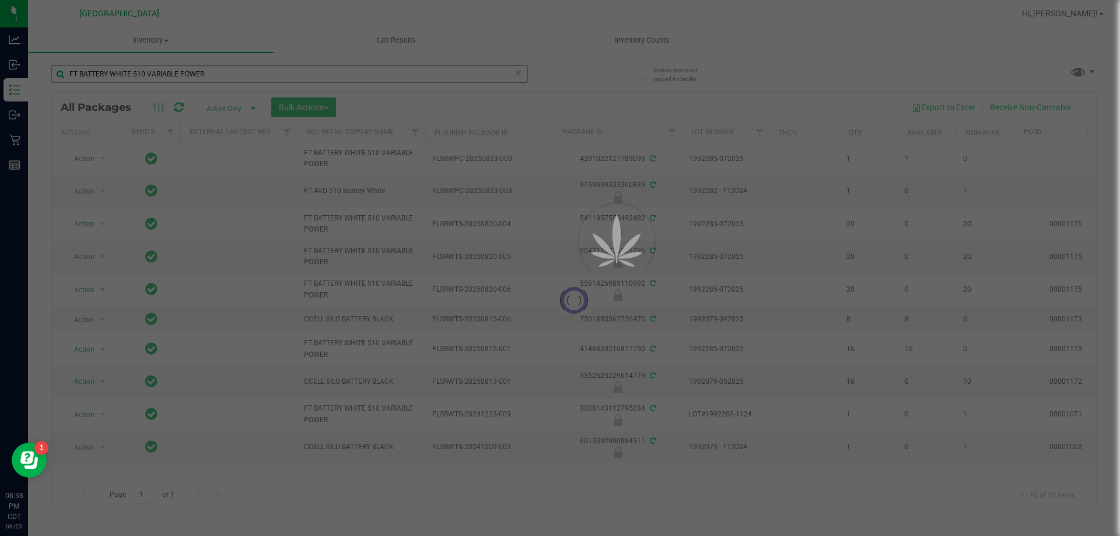
click at [208, 73] on div at bounding box center [560, 268] width 1120 height 536
